Goal: Information Seeking & Learning: Learn about a topic

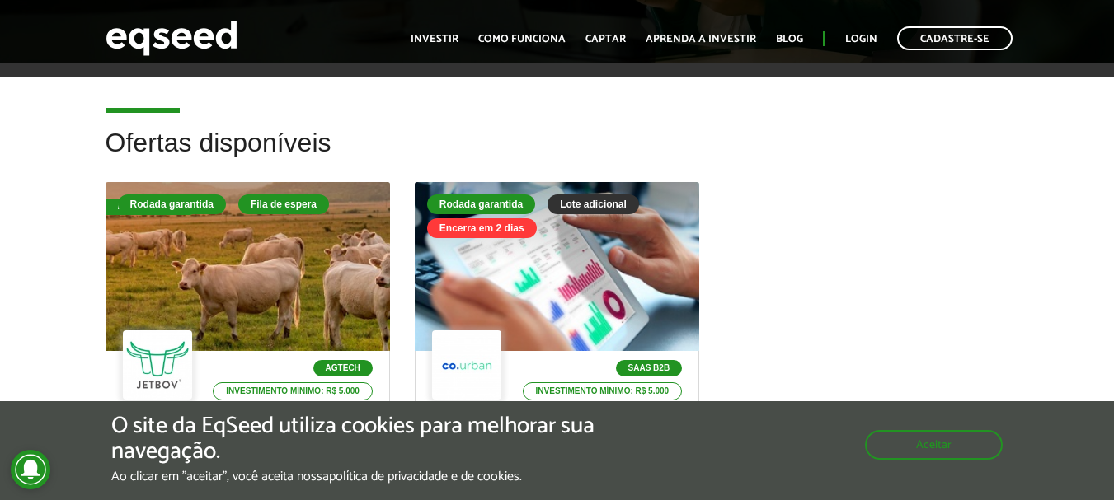
scroll to position [413, 0]
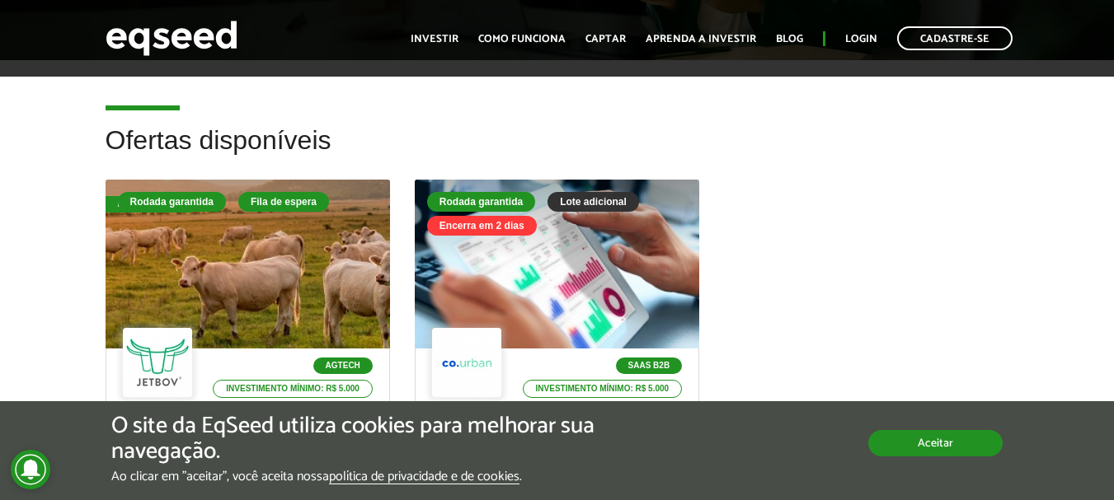
click at [919, 441] on button "Aceitar" at bounding box center [935, 443] width 134 height 26
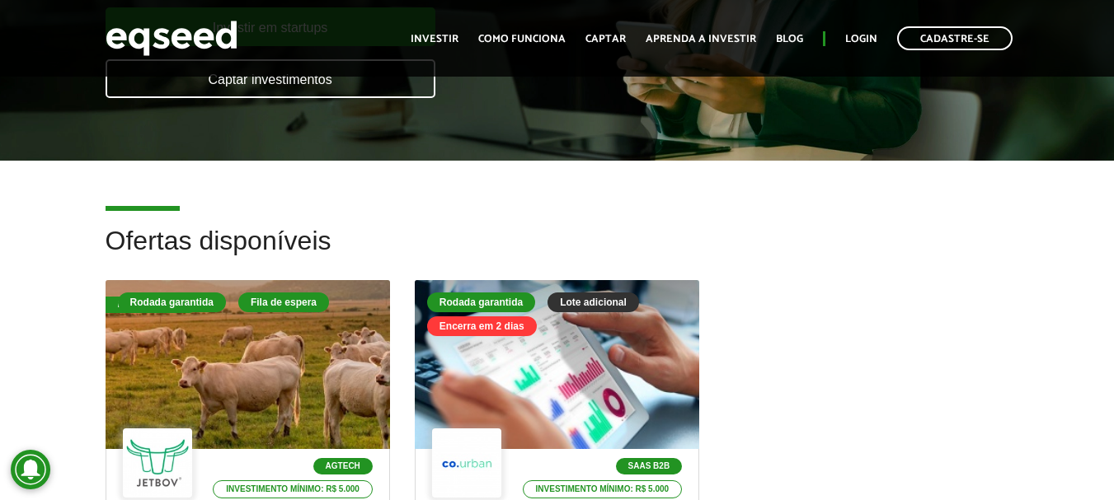
scroll to position [0, 0]
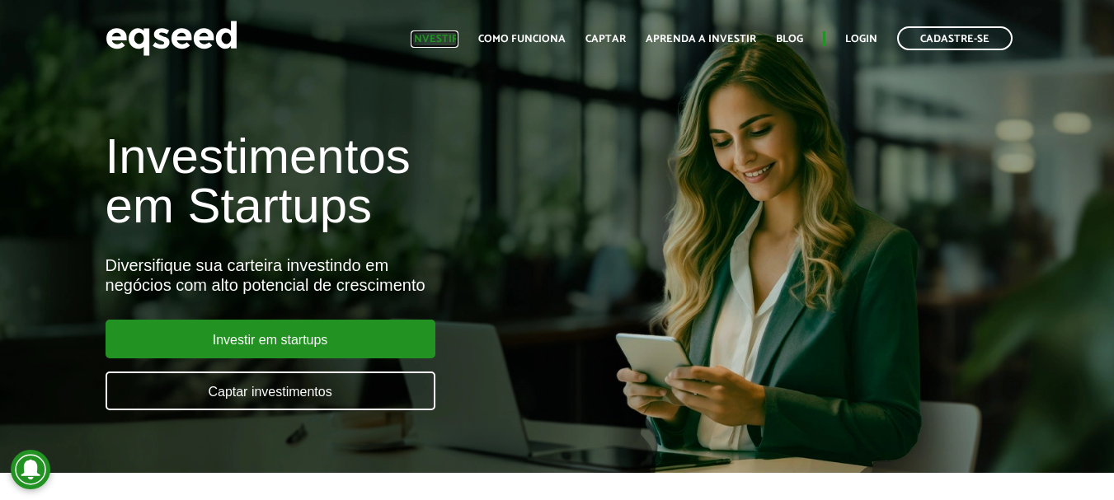
click at [440, 34] on link "Investir" at bounding box center [435, 39] width 48 height 11
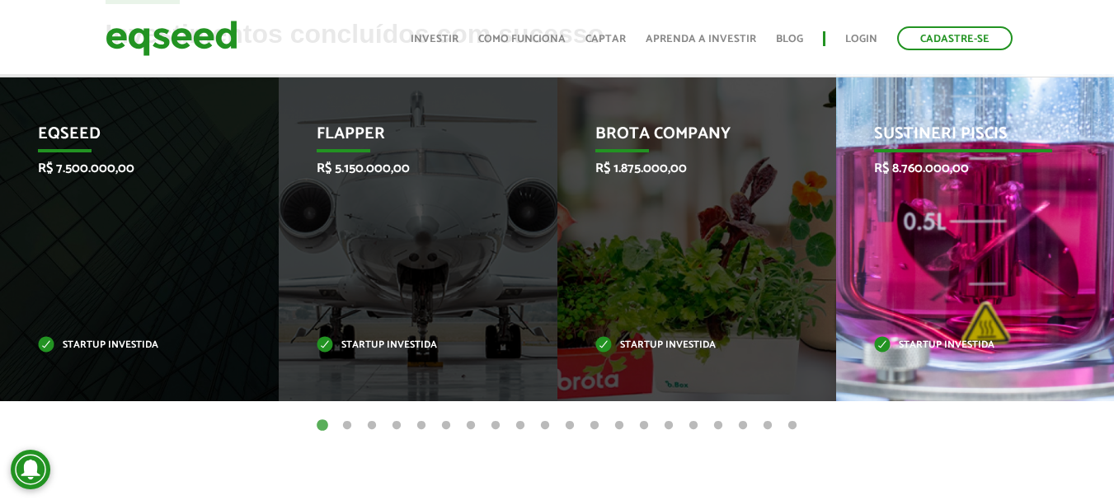
scroll to position [702, 0]
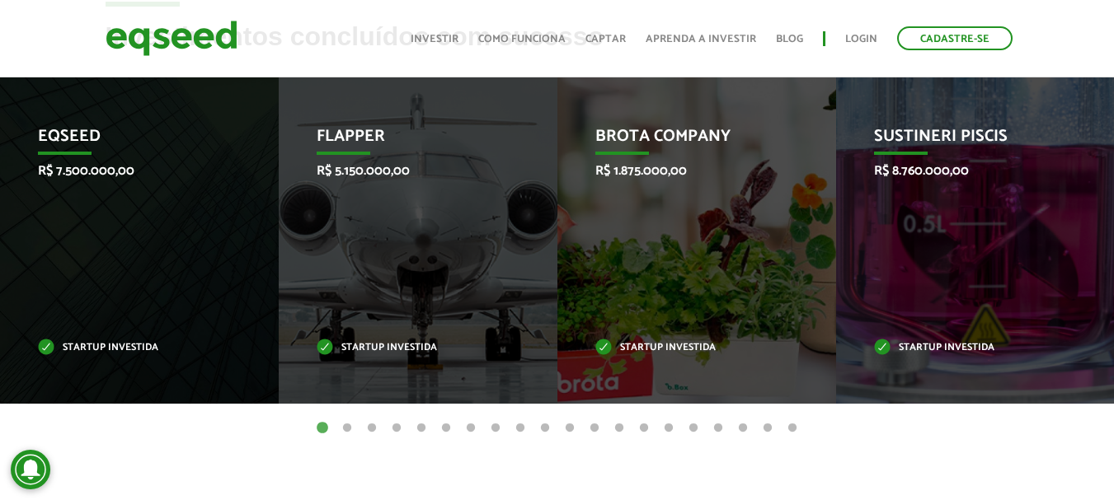
click at [343, 426] on button "2" at bounding box center [347, 428] width 16 height 16
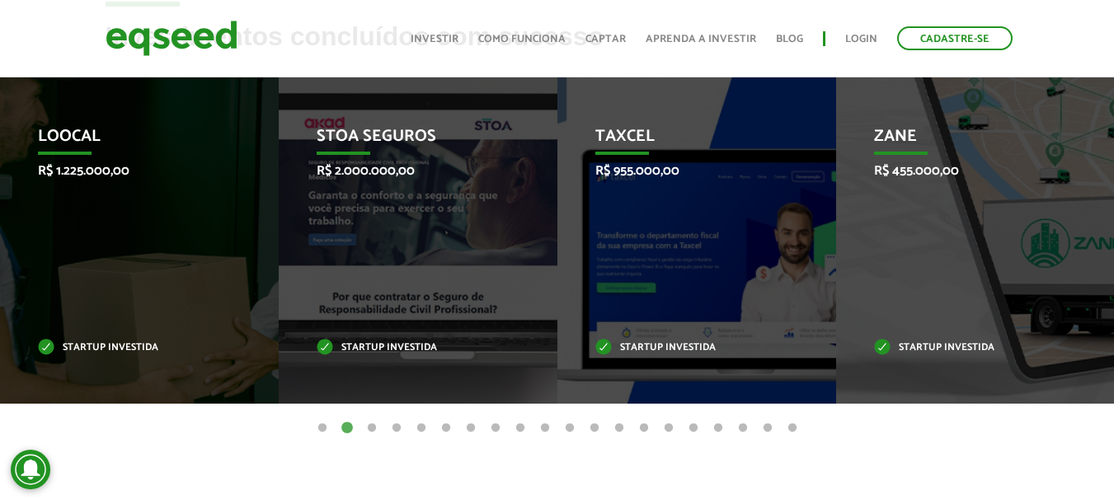
click at [364, 428] on button "3" at bounding box center [372, 428] width 16 height 16
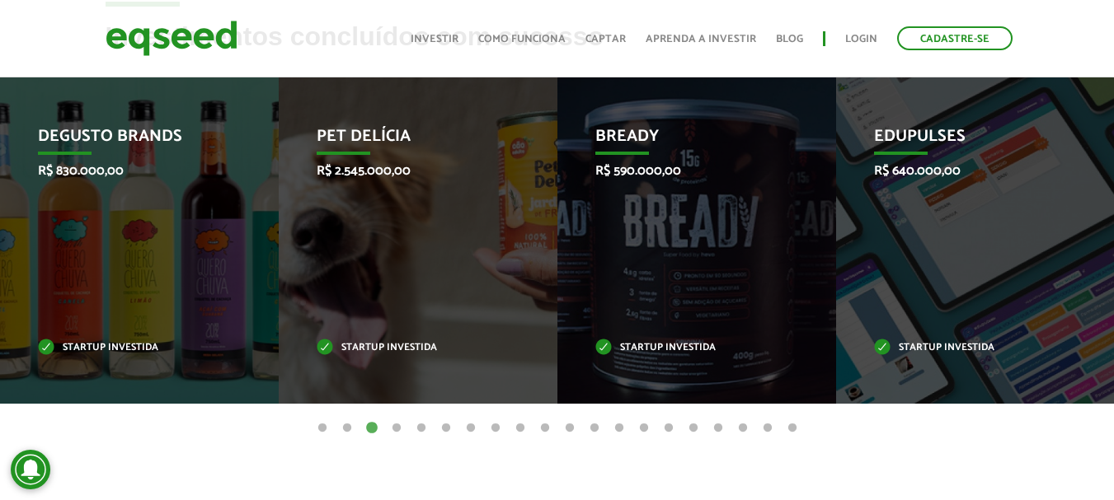
click at [348, 428] on button "2" at bounding box center [347, 428] width 16 height 16
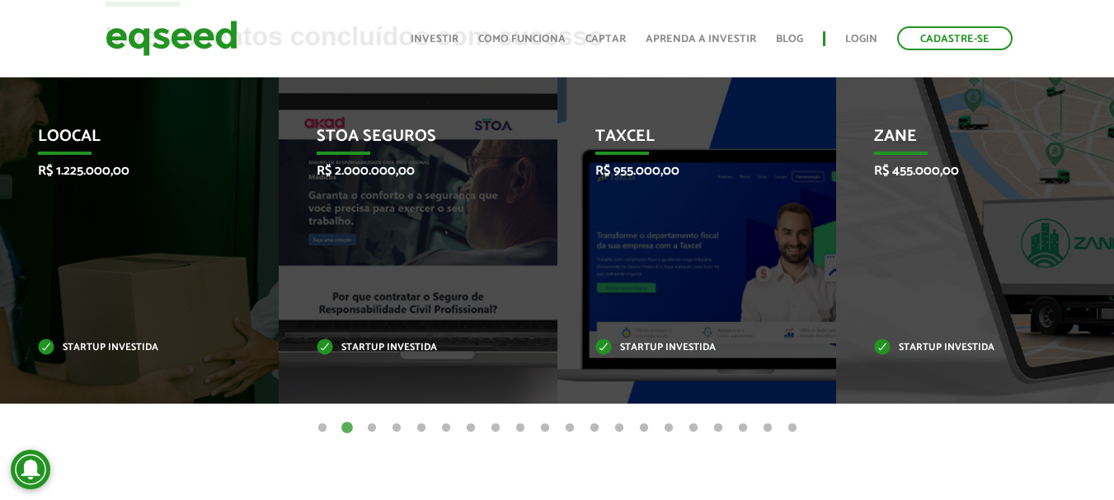
click at [372, 431] on button "3" at bounding box center [372, 428] width 16 height 16
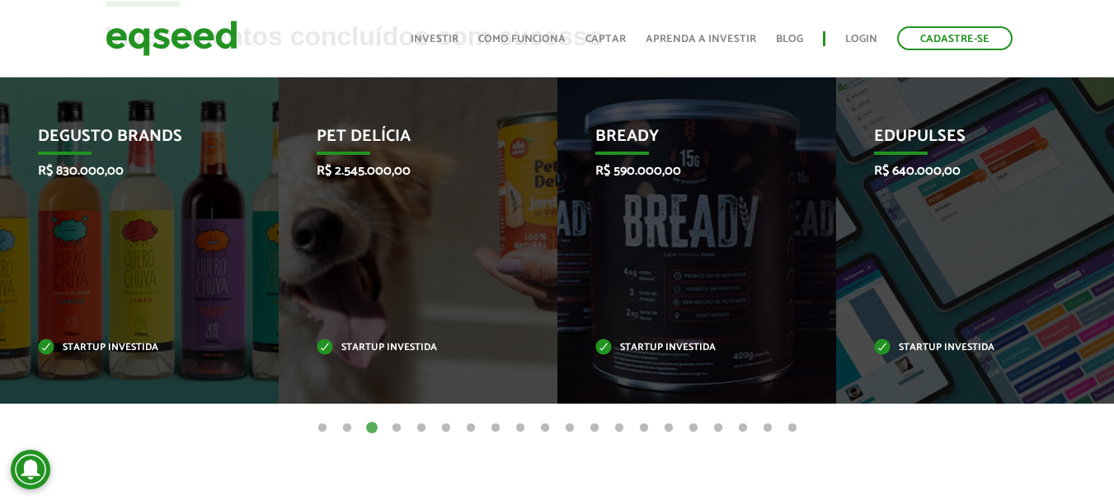
click at [398, 425] on button "4" at bounding box center [396, 428] width 16 height 16
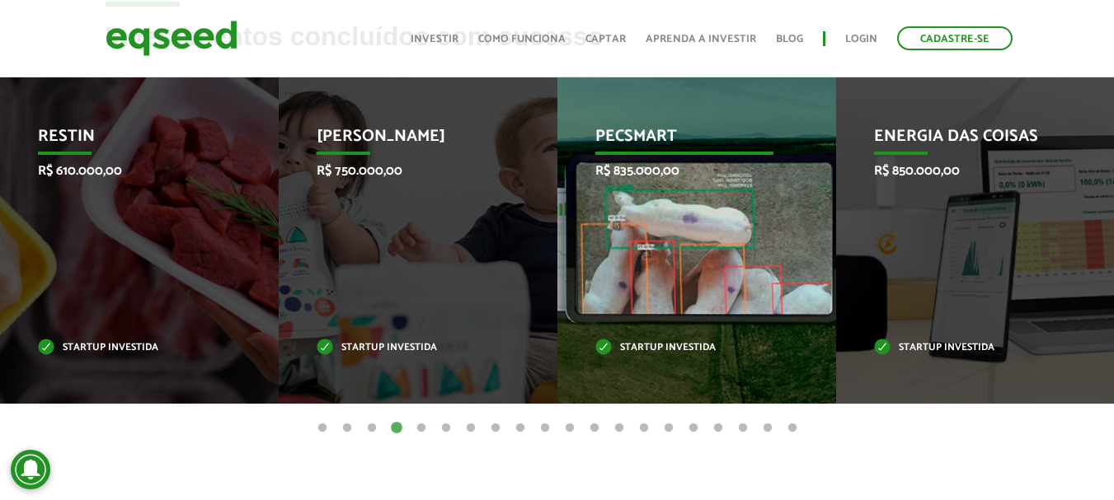
click at [650, 214] on div "Pecsmart R$ 835.000,00 Startup investida" at bounding box center [684, 240] width 254 height 327
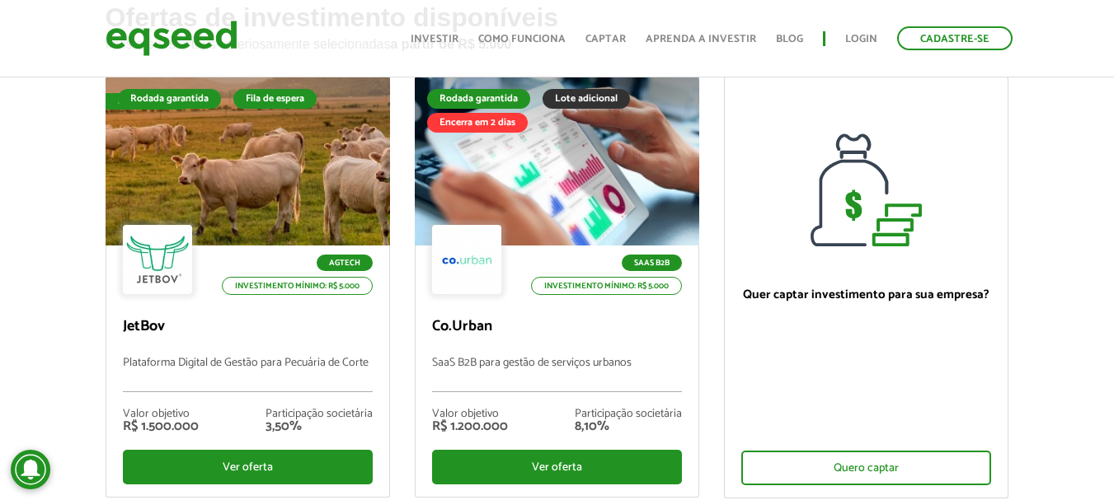
scroll to position [0, 0]
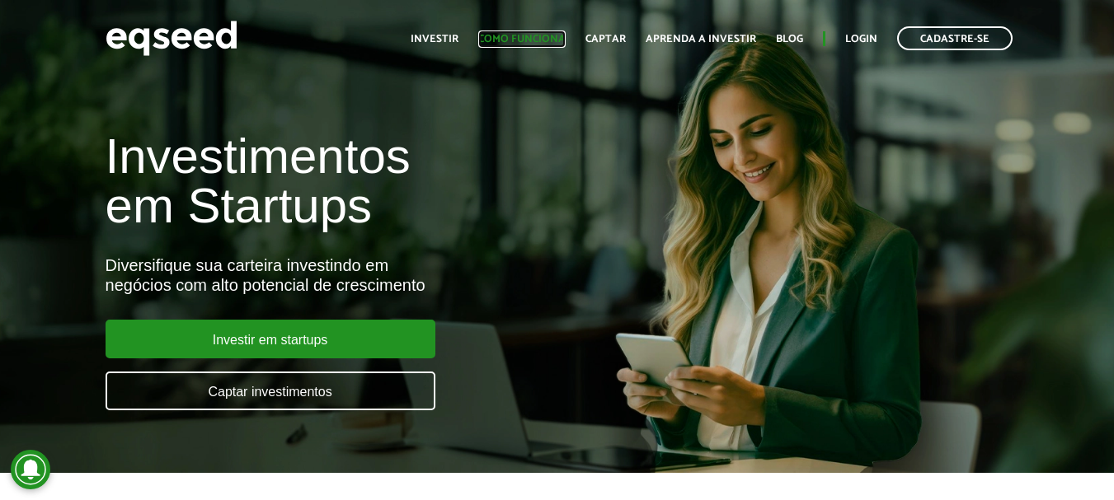
click at [509, 44] on link "Como funciona" at bounding box center [521, 39] width 87 height 11
